Goal: Entertainment & Leisure: Consume media (video, audio)

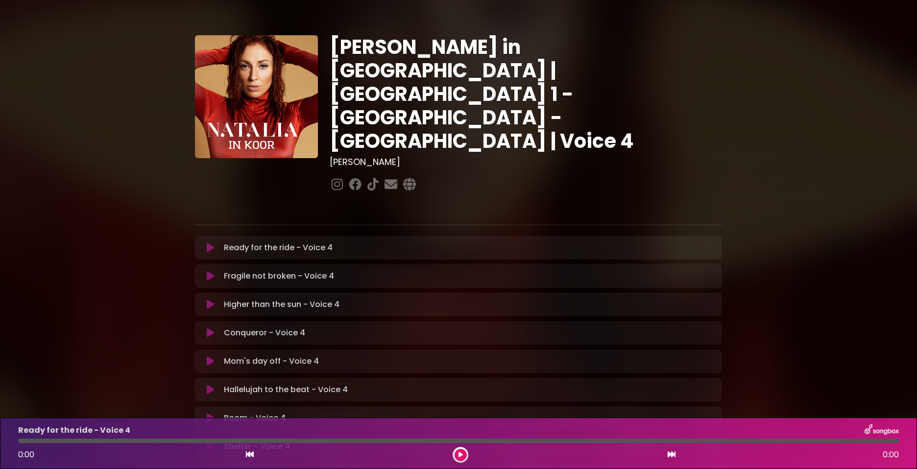
click at [213, 243] on icon at bounding box center [210, 248] width 7 height 10
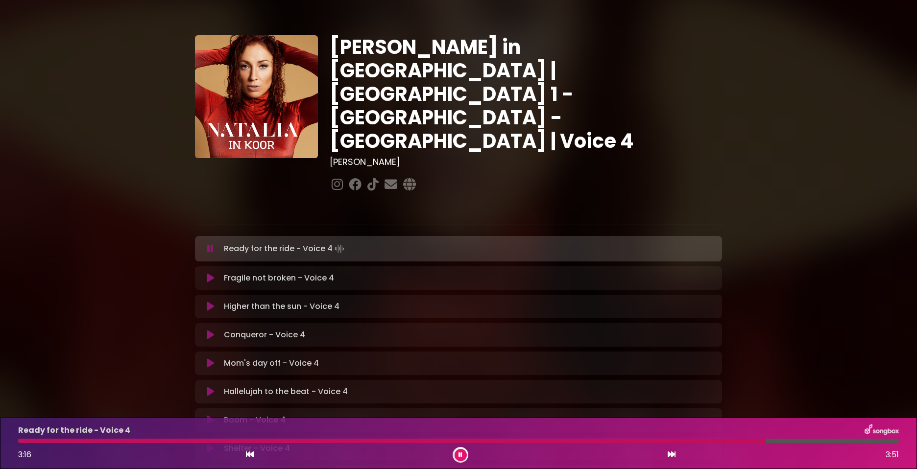
click at [457, 443] on div at bounding box center [392, 441] width 748 height 4
click at [336, 439] on div "Ready for the ride - Voice 4 1:56 3:51" at bounding box center [458, 443] width 893 height 39
click at [326, 442] on div at bounding box center [242, 441] width 449 height 4
click at [615, 440] on div at bounding box center [333, 441] width 630 height 4
click at [598, 440] on div at bounding box center [317, 441] width 598 height 4
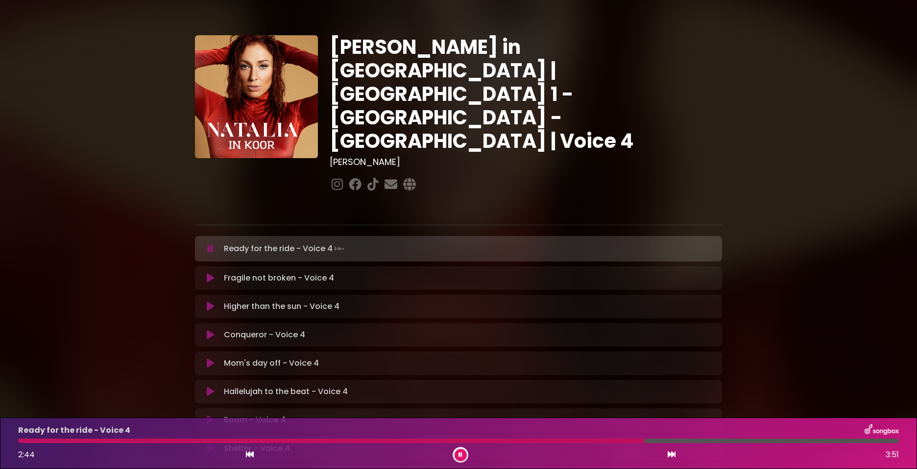
click at [544, 442] on div at bounding box center [331, 441] width 627 height 4
click at [441, 442] on div at bounding box center [336, 441] width 636 height 4
click at [463, 452] on button at bounding box center [461, 455] width 12 height 12
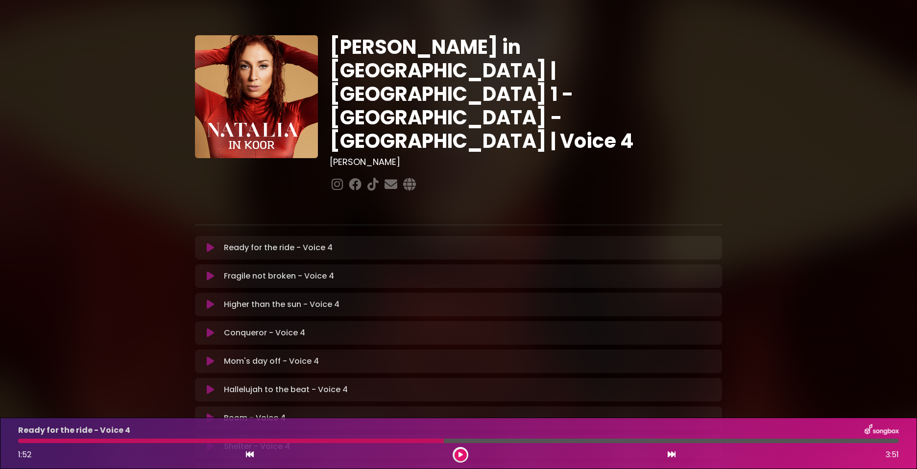
click at [464, 453] on button at bounding box center [461, 455] width 12 height 12
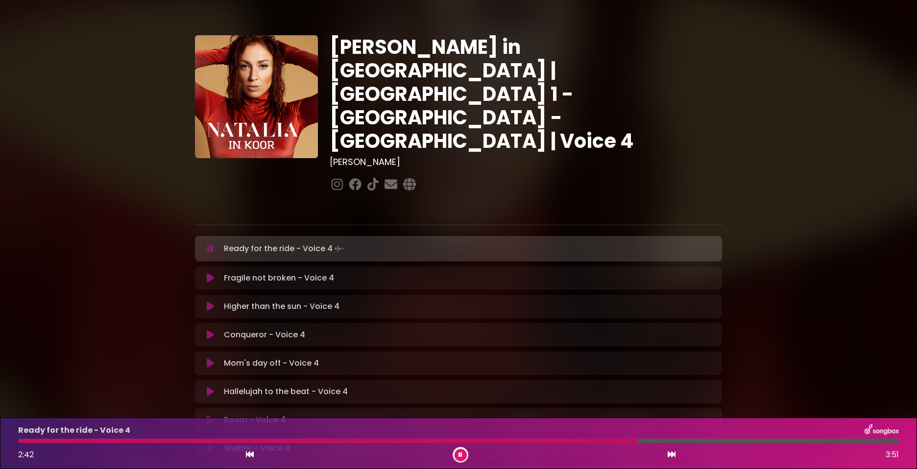
click at [460, 456] on icon at bounding box center [461, 455] width 4 height 6
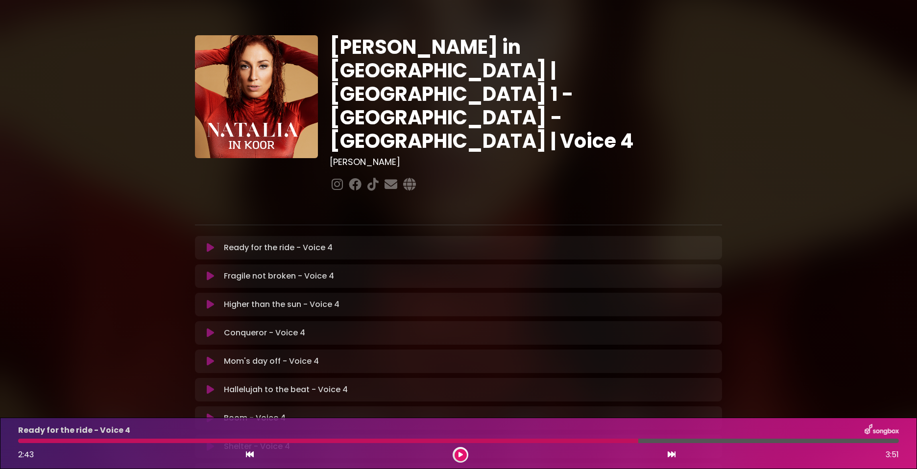
click at [561, 440] on div at bounding box center [328, 441] width 620 height 4
click at [563, 439] on div at bounding box center [328, 441] width 620 height 4
click at [577, 442] on div at bounding box center [328, 441] width 620 height 4
click at [457, 457] on button at bounding box center [461, 455] width 12 height 12
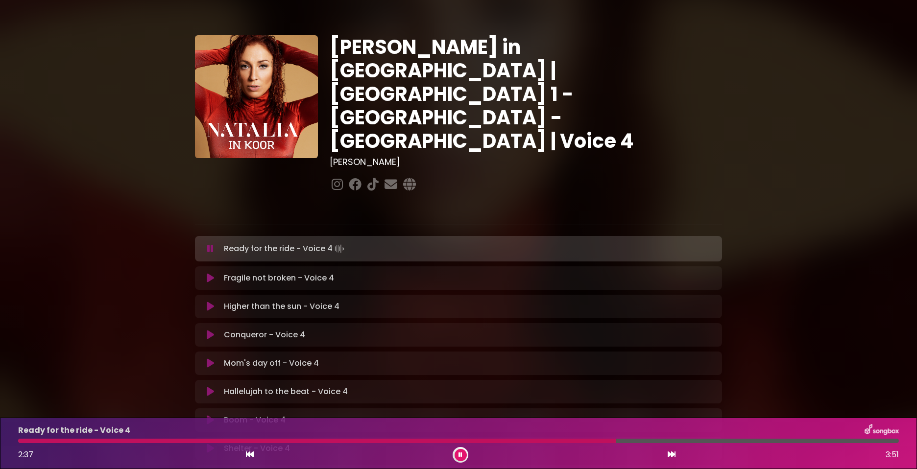
click at [582, 440] on div at bounding box center [317, 441] width 598 height 4
click at [621, 438] on div "Ready for the ride - Voice 4 3:08 3:51" at bounding box center [458, 443] width 893 height 39
click at [601, 441] on div at bounding box center [378, 441] width 720 height 4
click at [565, 441] on div at bounding box center [316, 441] width 596 height 4
click at [526, 439] on div "Ready for the ride - Voice 4 3:10 3:51" at bounding box center [458, 443] width 893 height 39
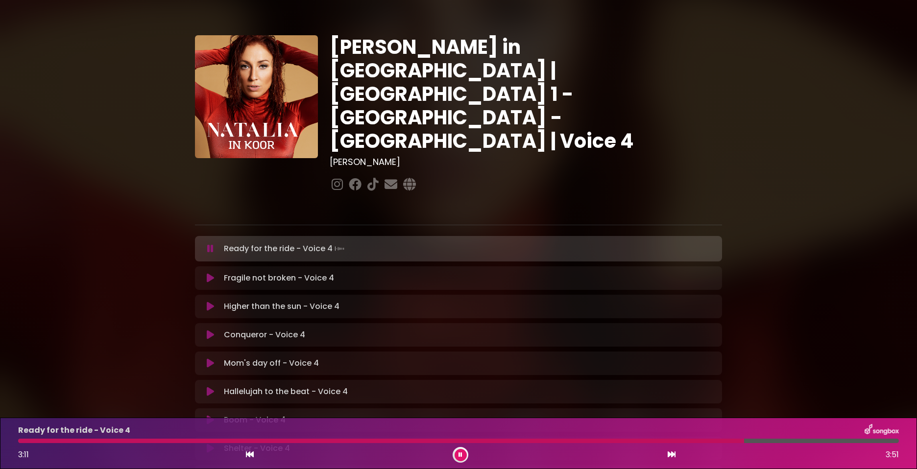
click at [560, 440] on div at bounding box center [381, 441] width 726 height 4
click at [21, 441] on div at bounding box center [425, 441] width 815 height 4
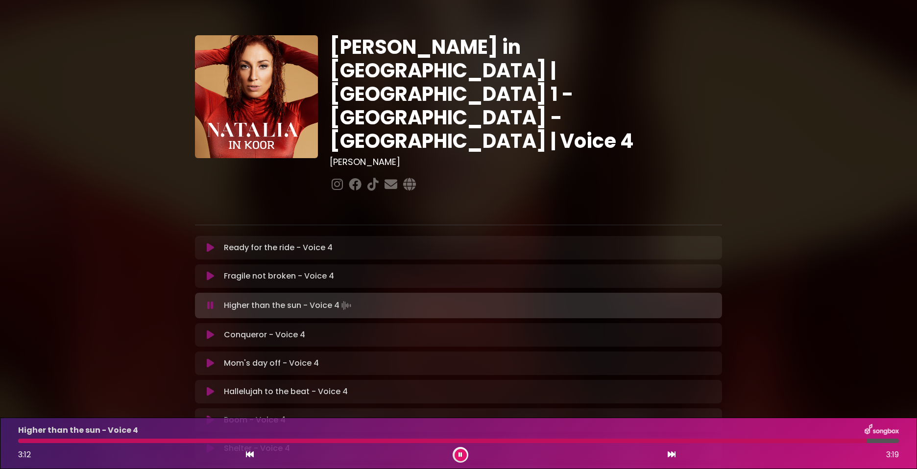
click at [463, 460] on button at bounding box center [461, 455] width 12 height 12
